Goal: Transaction & Acquisition: Purchase product/service

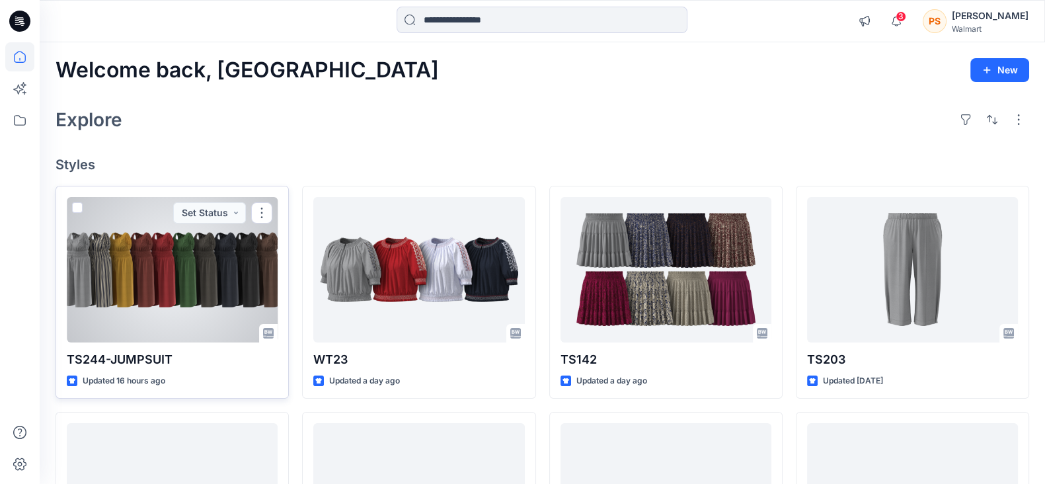
click at [155, 306] on div at bounding box center [172, 269] width 211 height 145
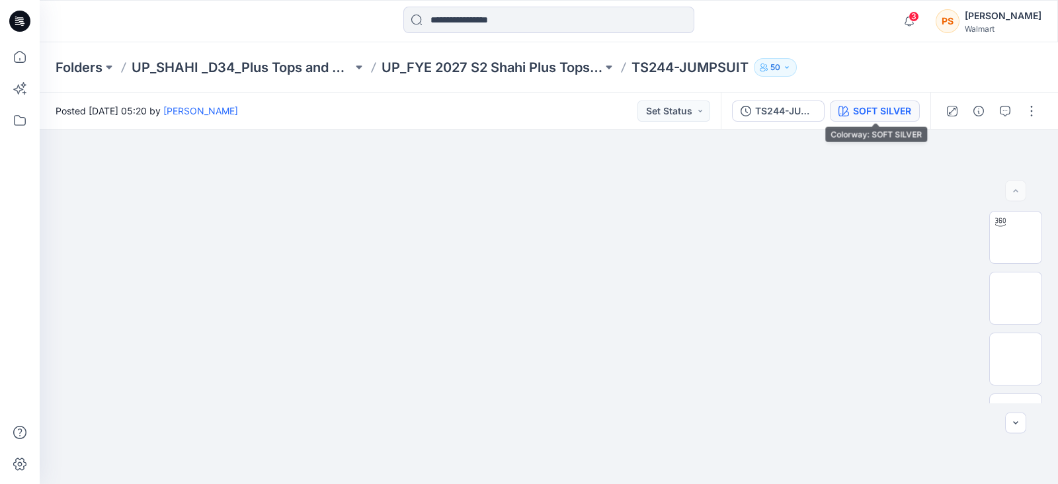
click at [887, 102] on button "SOFT SILVER" at bounding box center [875, 111] width 90 height 21
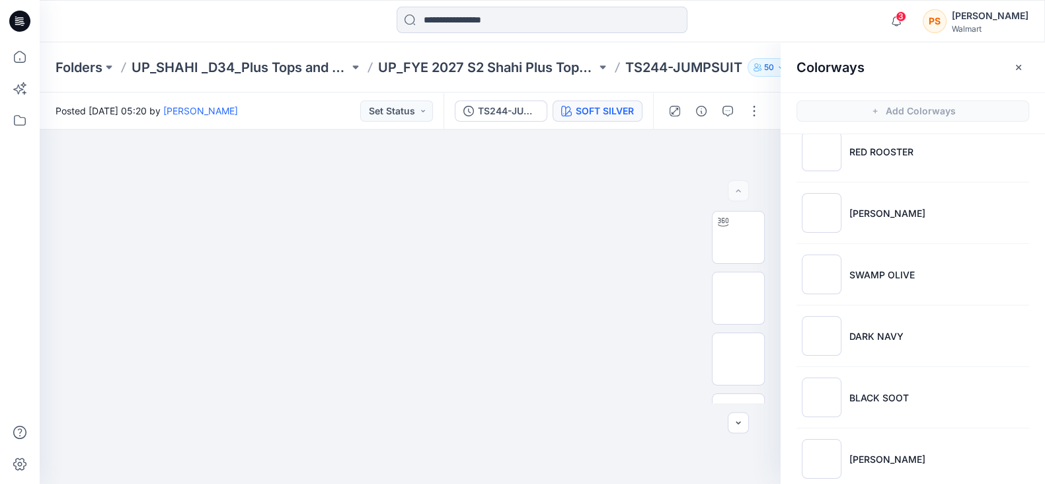
scroll to position [286, 0]
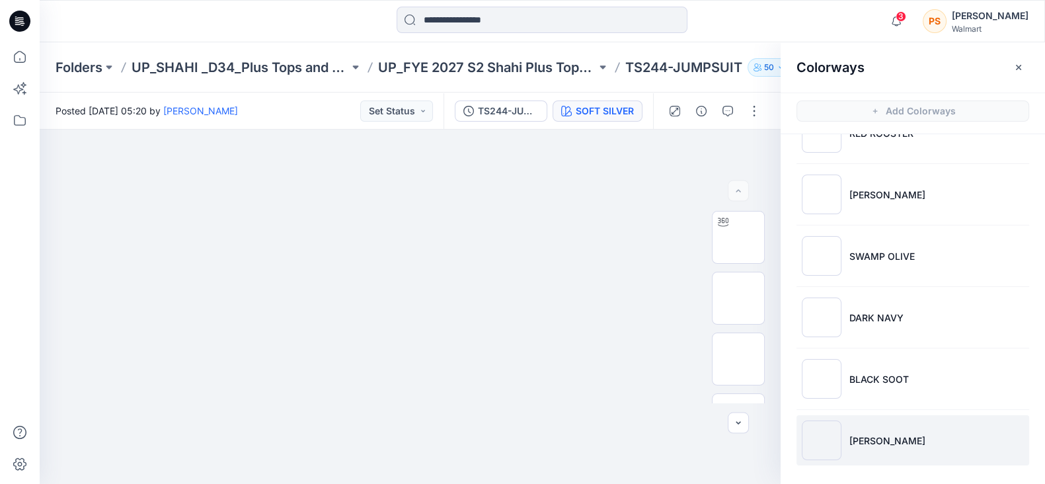
click at [901, 434] on p "[PERSON_NAME]" at bounding box center [888, 441] width 76 height 14
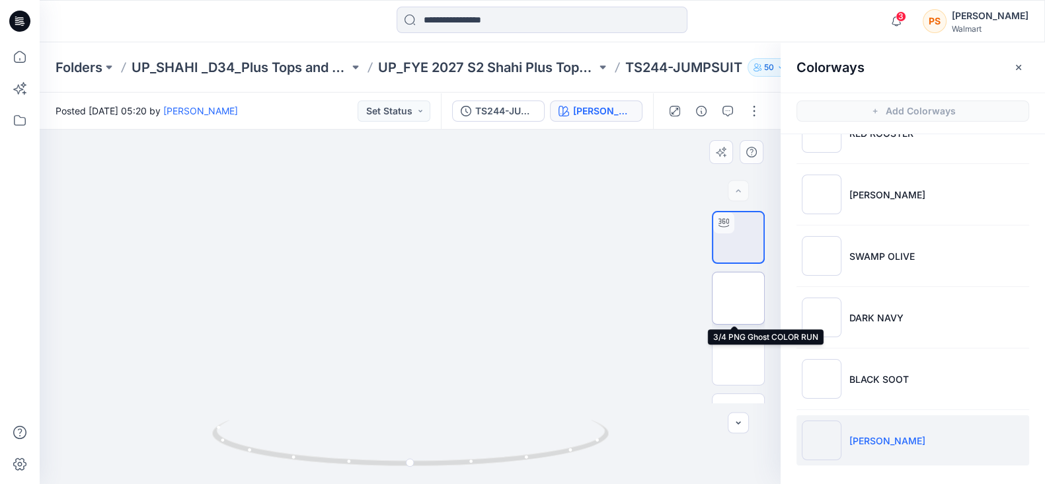
click at [739, 298] on img at bounding box center [739, 298] width 0 height 0
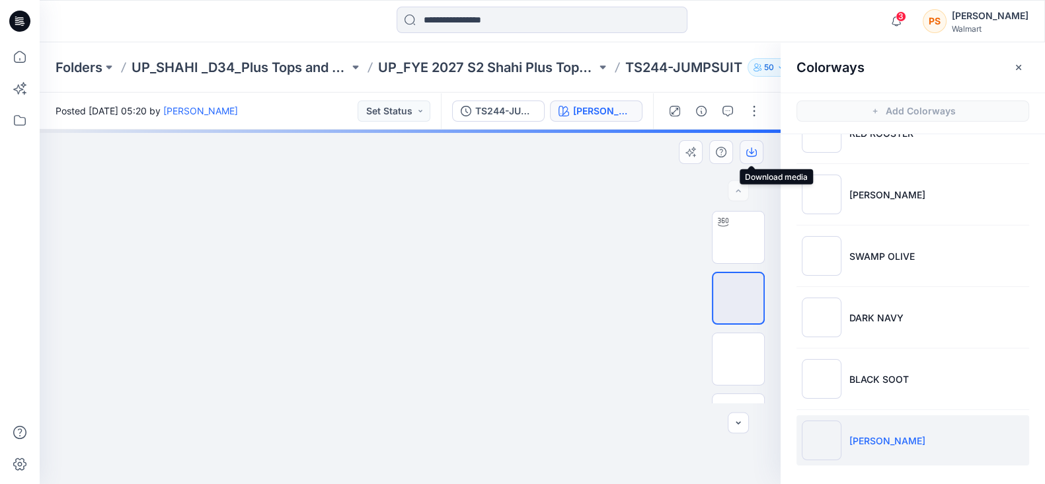
click at [751, 152] on icon "button" at bounding box center [751, 150] width 5 height 7
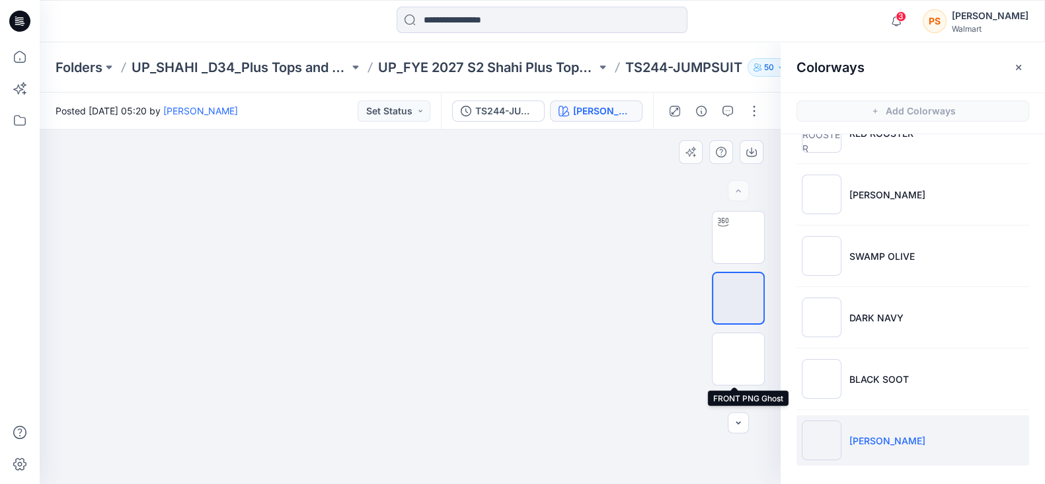
drag, startPoint x: 737, startPoint y: 348, endPoint x: 738, endPoint y: 324, distance: 24.5
click at [739, 359] on img at bounding box center [739, 359] width 0 height 0
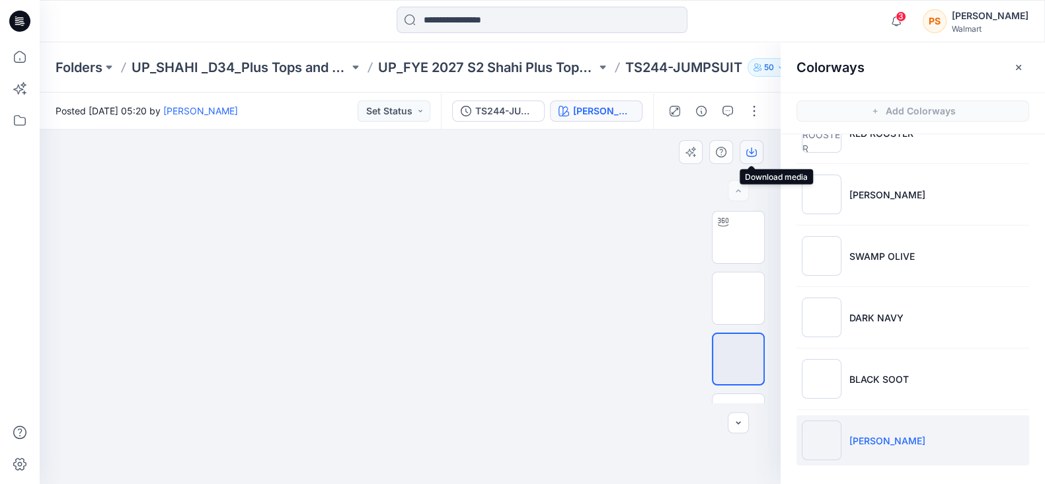
click at [753, 155] on icon "button" at bounding box center [752, 152] width 11 height 11
